Goal: Transaction & Acquisition: Purchase product/service

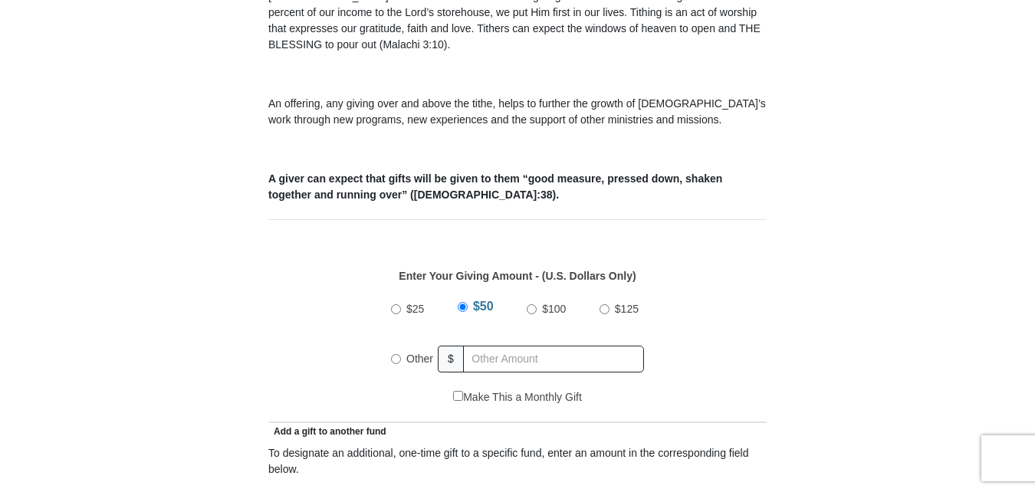
scroll to position [516, 0]
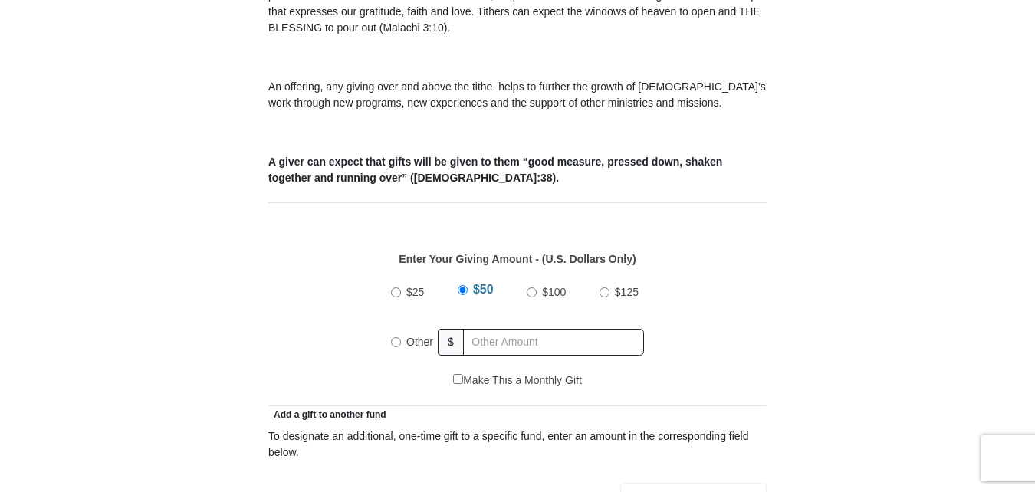
click at [392, 337] on input "Other" at bounding box center [396, 342] width 10 height 10
radio input "true"
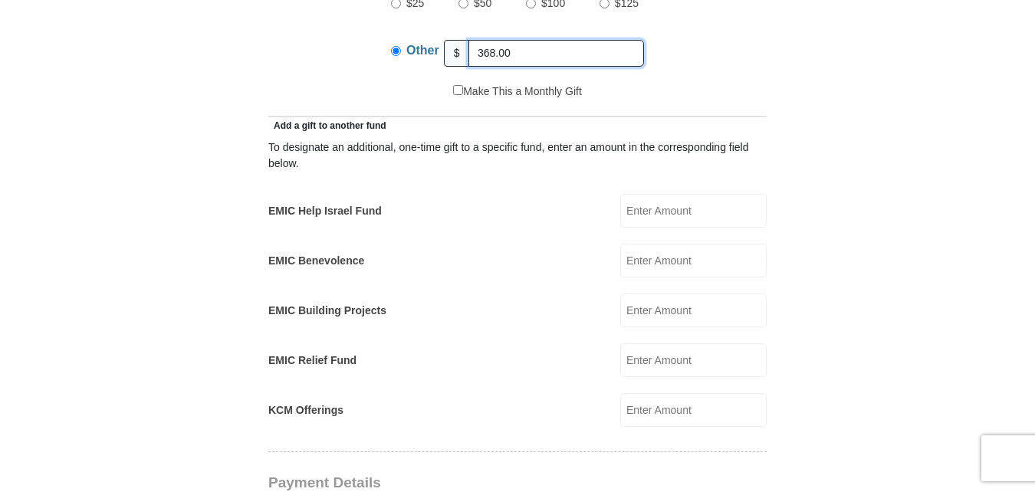
scroll to position [809, 0]
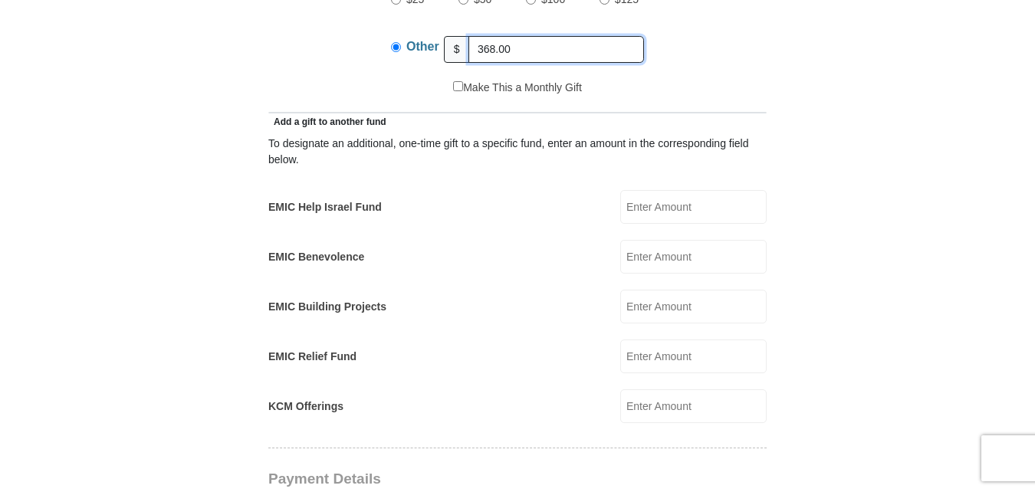
type input "368.00"
click at [645, 190] on input "EMIC Help Israel Fund" at bounding box center [693, 207] width 146 height 34
type input "20.00"
click at [658, 340] on input "EMIC Relief Fund" at bounding box center [693, 357] width 146 height 34
click at [691, 340] on input "EMIC Relief Fund" at bounding box center [693, 357] width 146 height 34
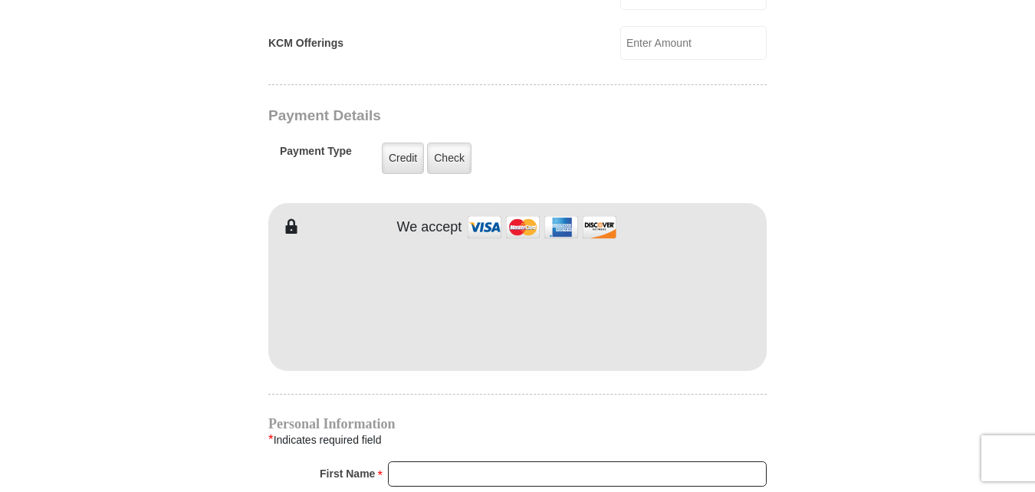
scroll to position [1180, 0]
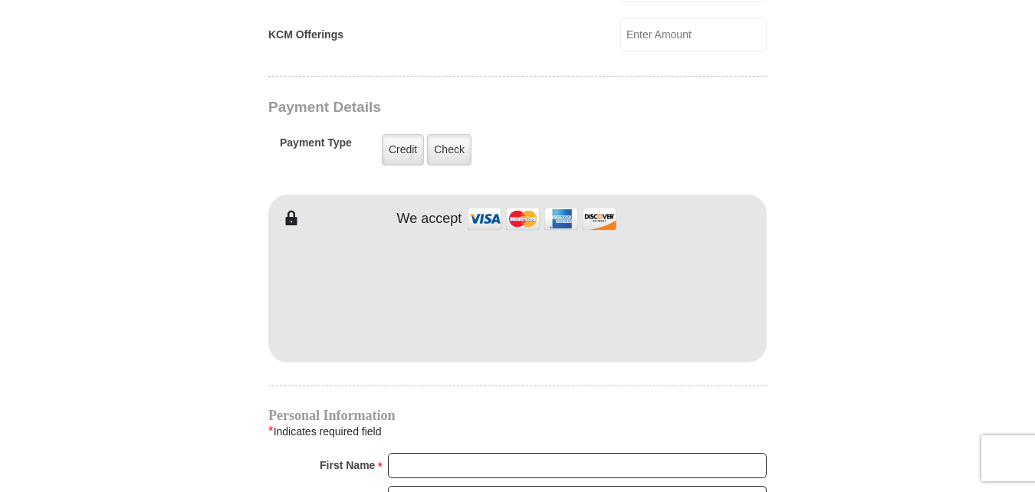
type input "20.00"
click at [859, 166] on form "[GEOGRAPHIC_DATA][DEMOGRAPHIC_DATA] Online Giving Because of gifts like yours, …" at bounding box center [517, 27] width 874 height 2293
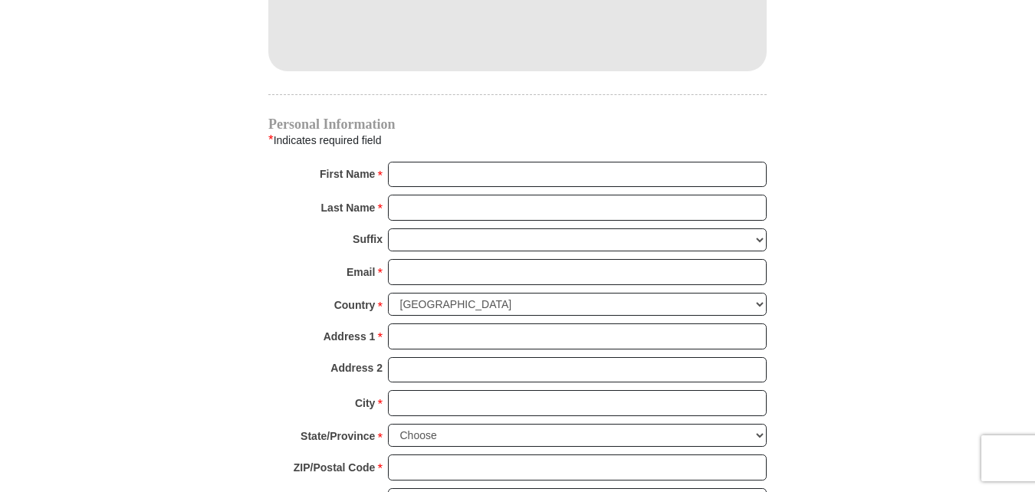
scroll to position [1484, 0]
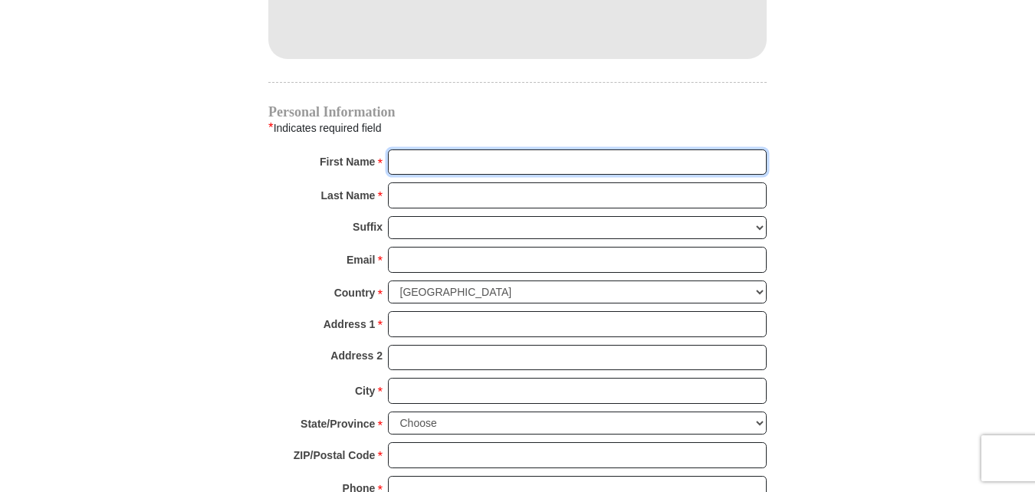
click at [442, 149] on input "First Name *" at bounding box center [577, 162] width 379 height 26
type input "[PERSON_NAME]"
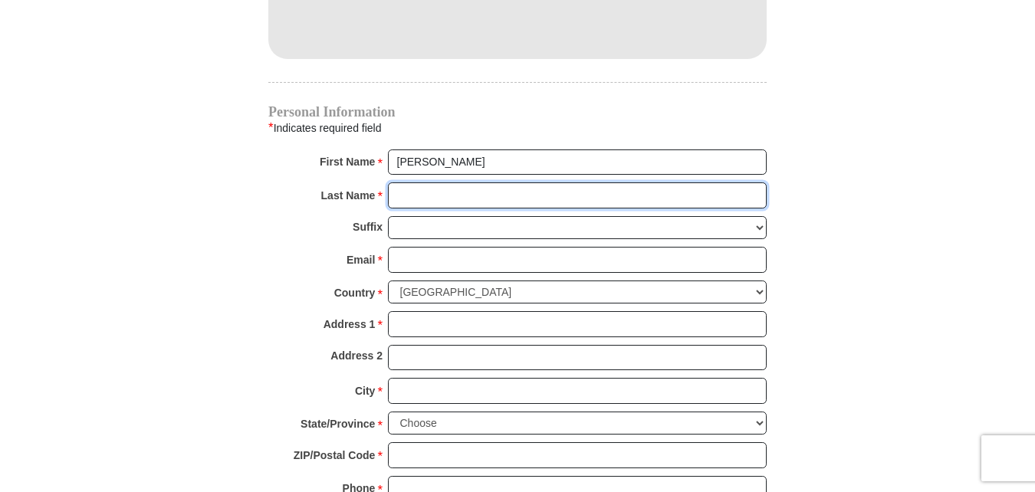
click at [603, 182] on input "Last Name *" at bounding box center [577, 195] width 379 height 26
type input "[PERSON_NAME]"
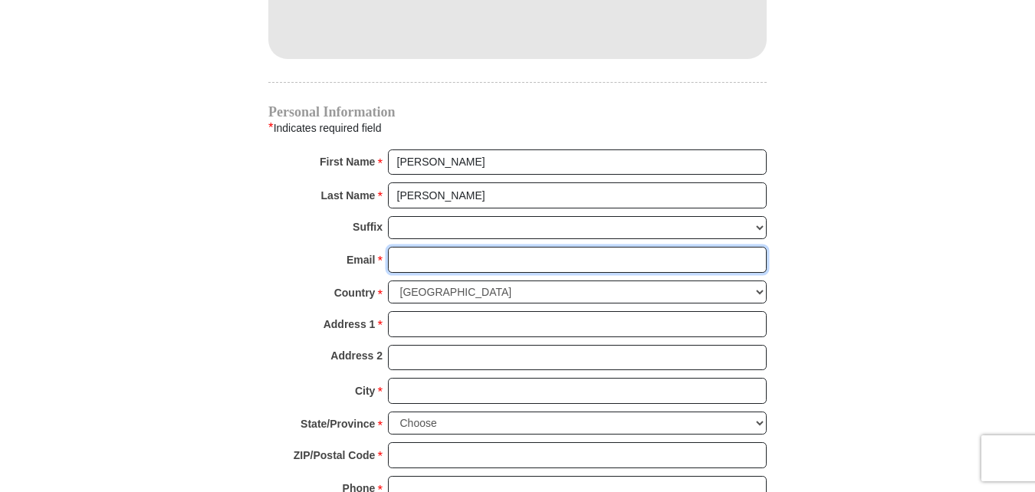
type input "[EMAIL_ADDRESS][DOMAIN_NAME]"
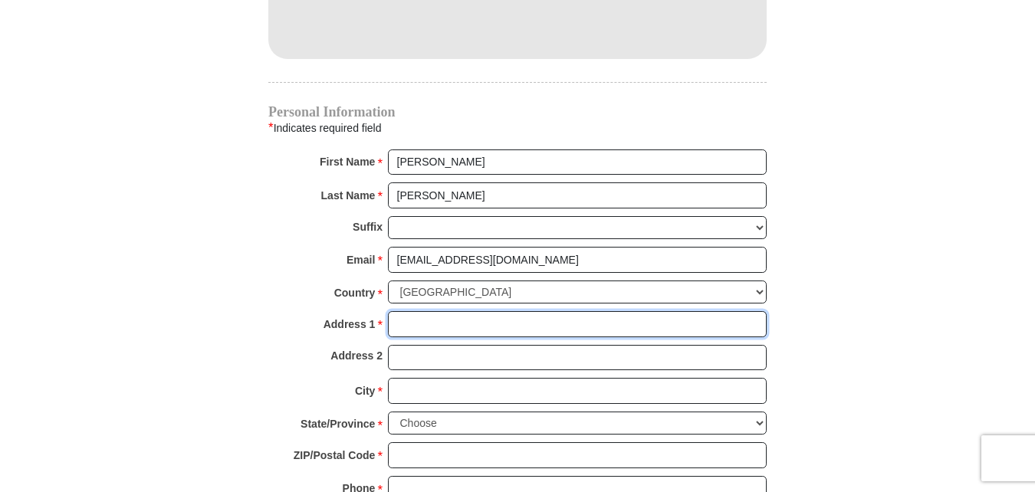
type input "[STREET_ADDRESS]"
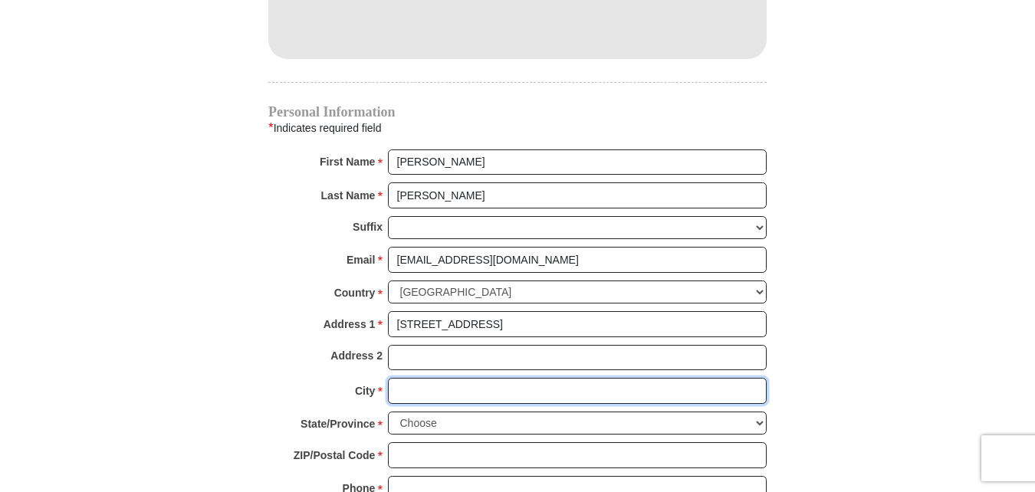
type input "[GEOGRAPHIC_DATA]"
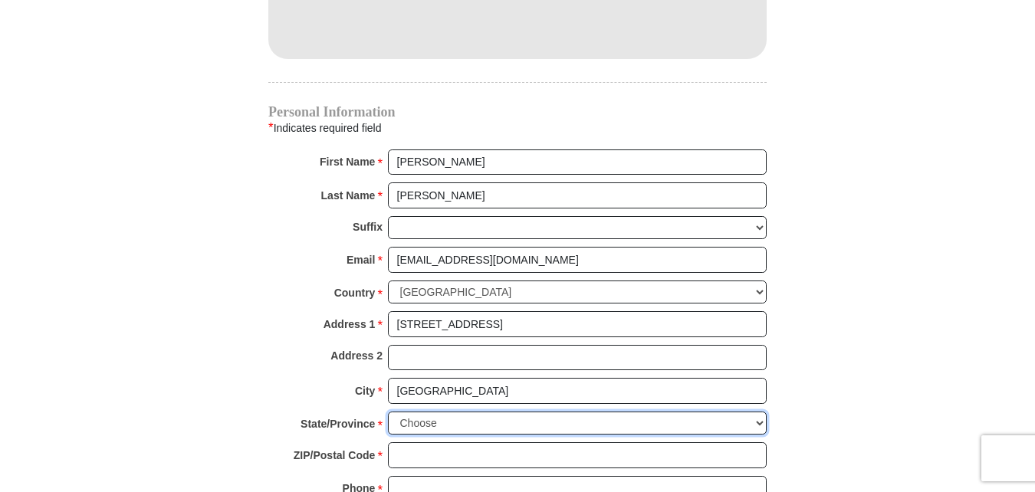
select select "WA"
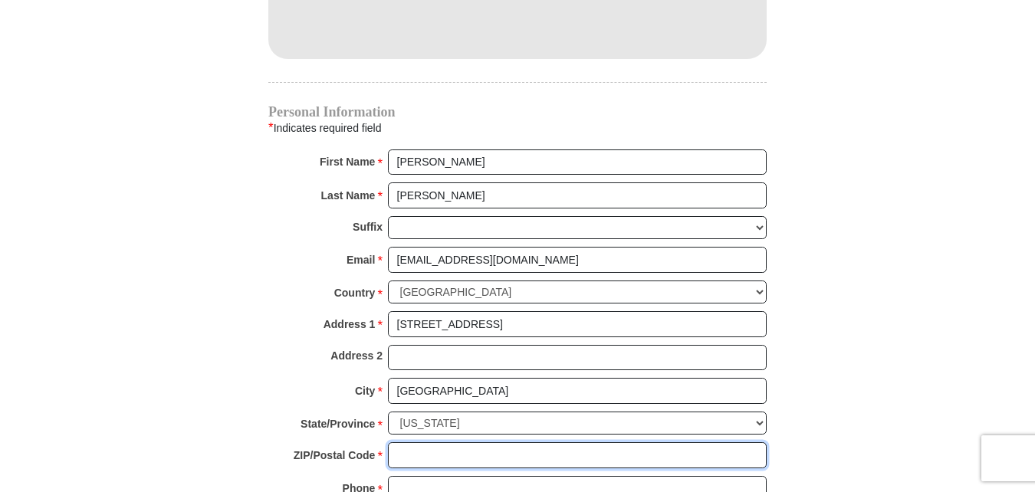
type input "98178"
type input "2067720757"
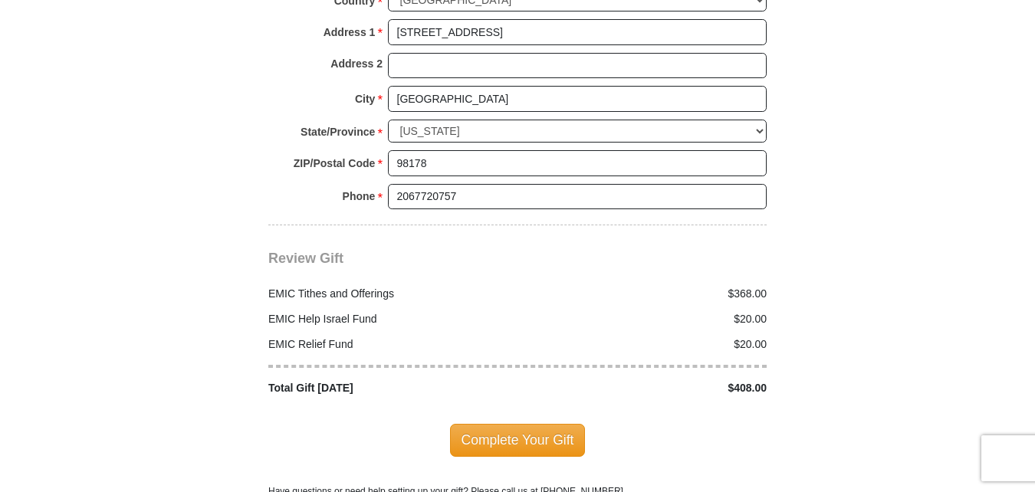
scroll to position [1777, 0]
click at [525, 423] on span "Complete Your Gift" at bounding box center [518, 439] width 136 height 32
